Goal: Information Seeking & Learning: Learn about a topic

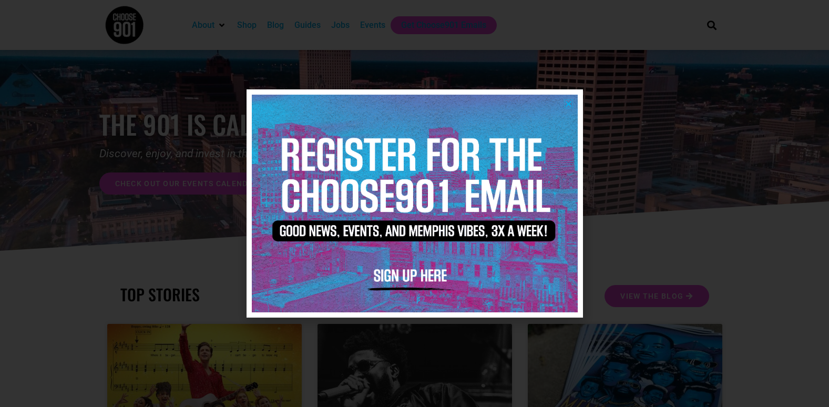
click at [567, 99] on div at bounding box center [414, 203] width 336 height 228
click at [565, 103] on icon "Close" at bounding box center [568, 104] width 8 height 8
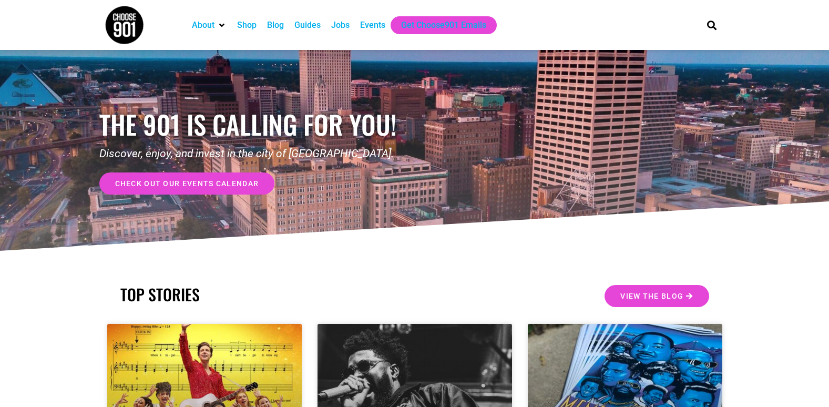
click at [232, 181] on span "check out our events calendar" at bounding box center [187, 183] width 144 height 7
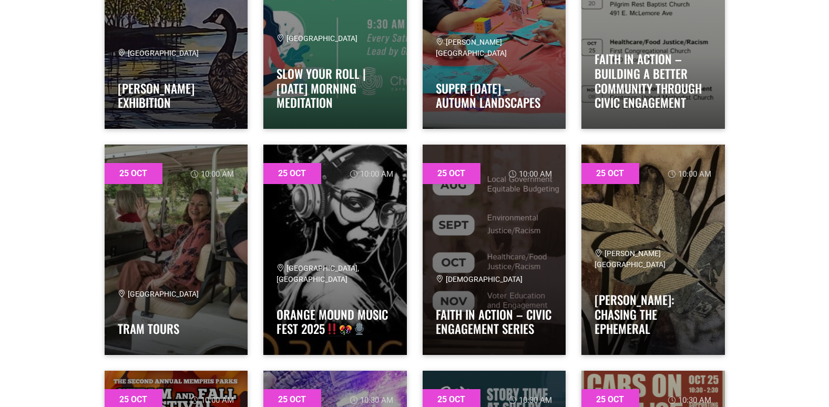
scroll to position [15240, 0]
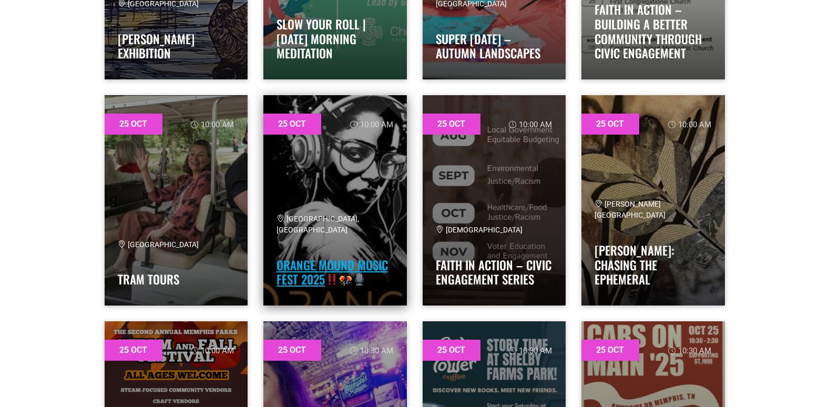
click at [334, 256] on link "Orange Mound Music Fest 2025" at bounding box center [331, 272] width 111 height 33
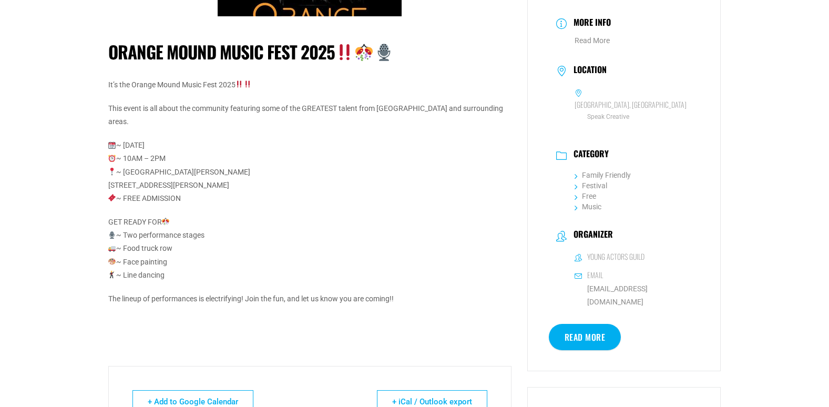
scroll to position [158, 0]
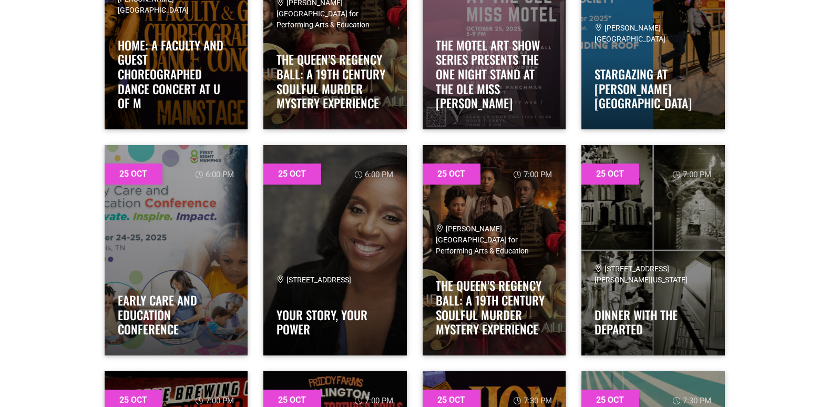
scroll to position [16344, 0]
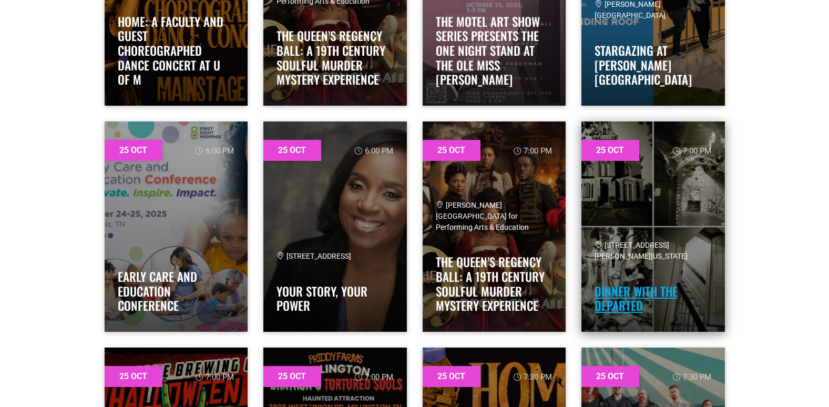
click at [622, 289] on link "Dinner with the Departed" at bounding box center [635, 298] width 83 height 33
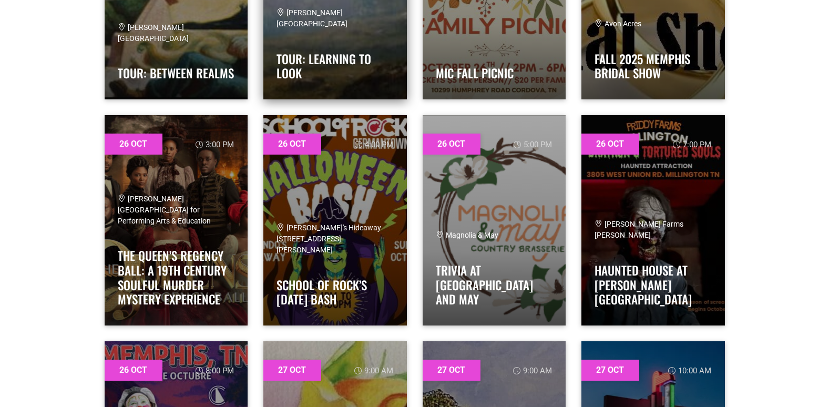
scroll to position [17710, 0]
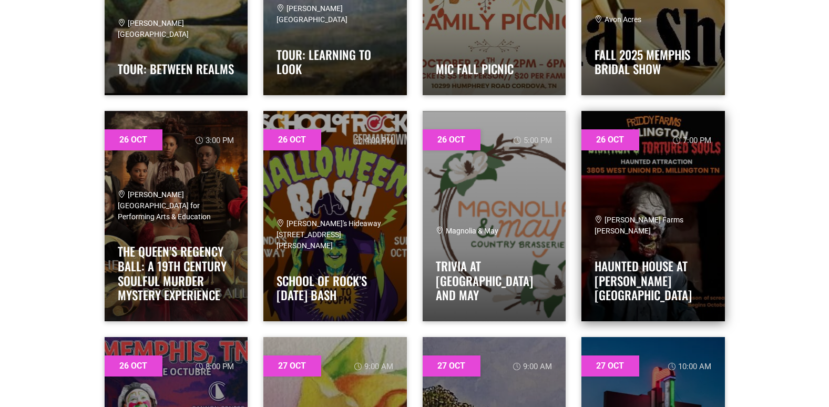
click at [664, 229] on link at bounding box center [652, 216] width 143 height 210
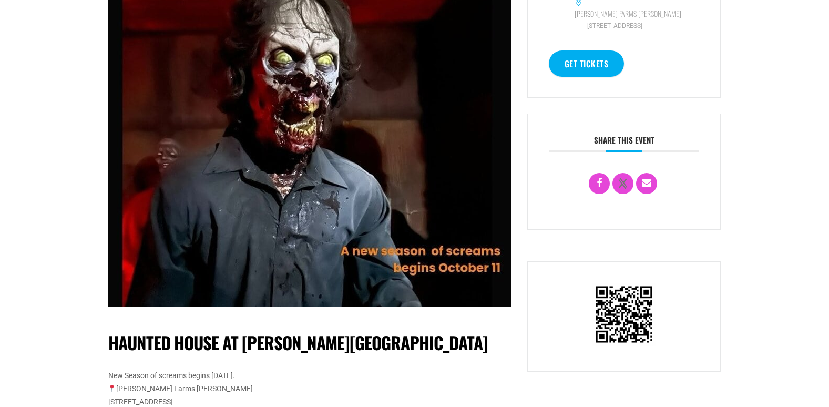
scroll to position [315, 0]
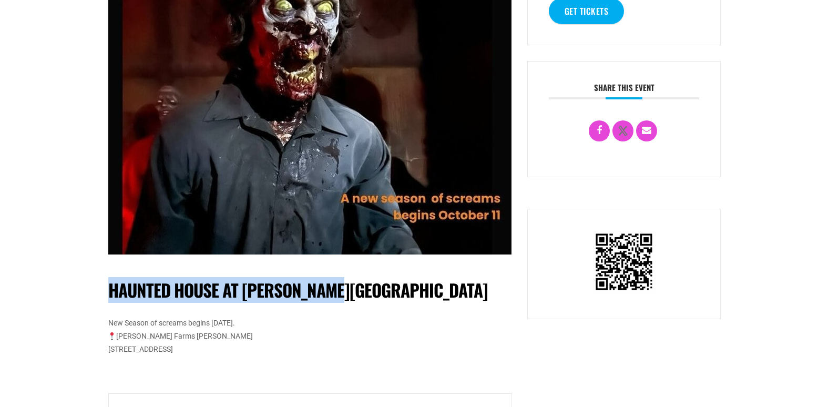
drag, startPoint x: 107, startPoint y: 291, endPoint x: 379, endPoint y: 284, distance: 272.8
click at [379, 284] on div "Haunted House at [PERSON_NAME][GEOGRAPHIC_DATA] New Season of screams begins [D…" at bounding box center [309, 194] width 419 height 888
copy h1 "Haunted House at [PERSON_NAME][GEOGRAPHIC_DATA]"
